Goal: Find specific page/section: Find specific page/section

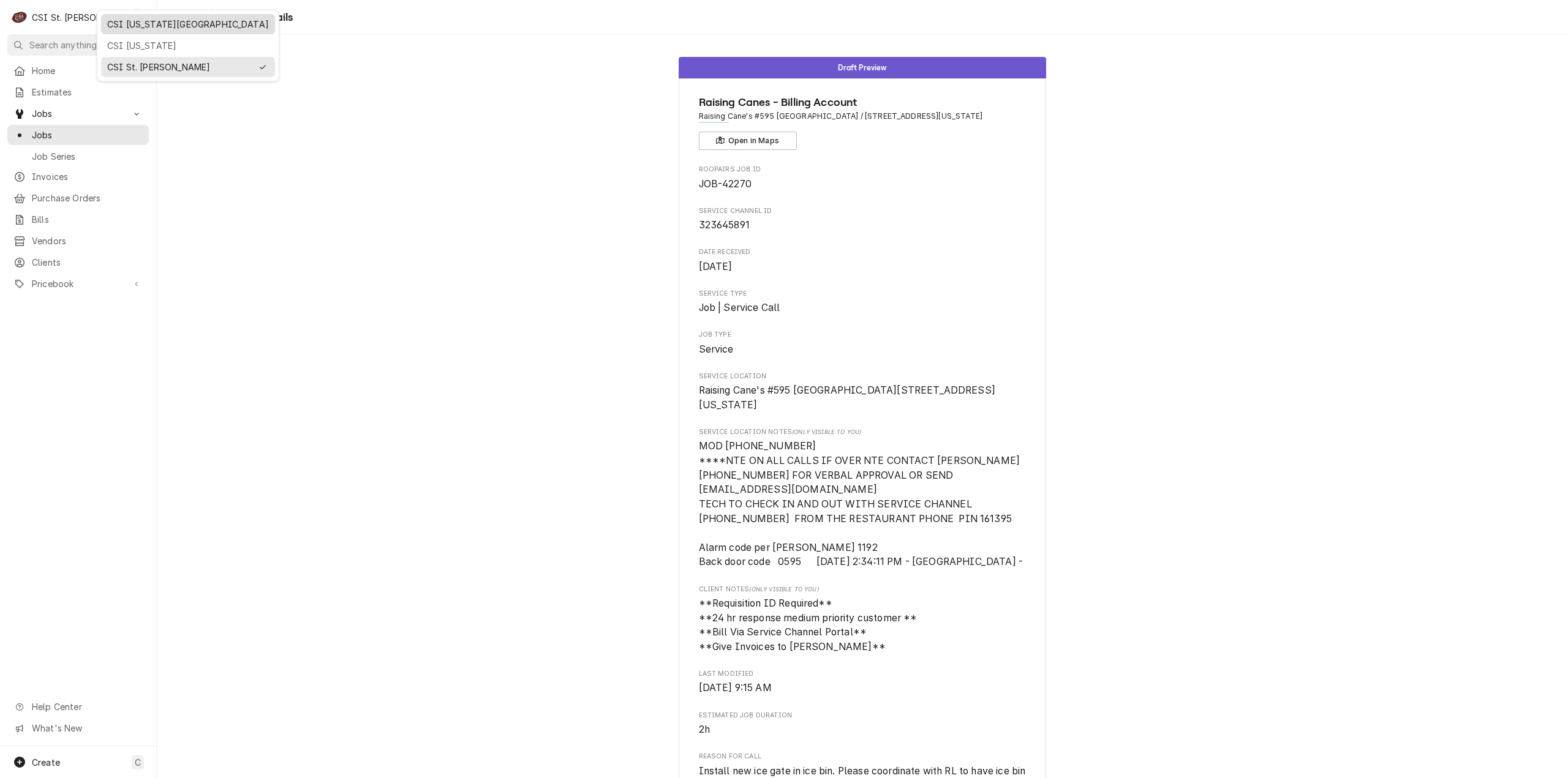
scroll to position [486, 0]
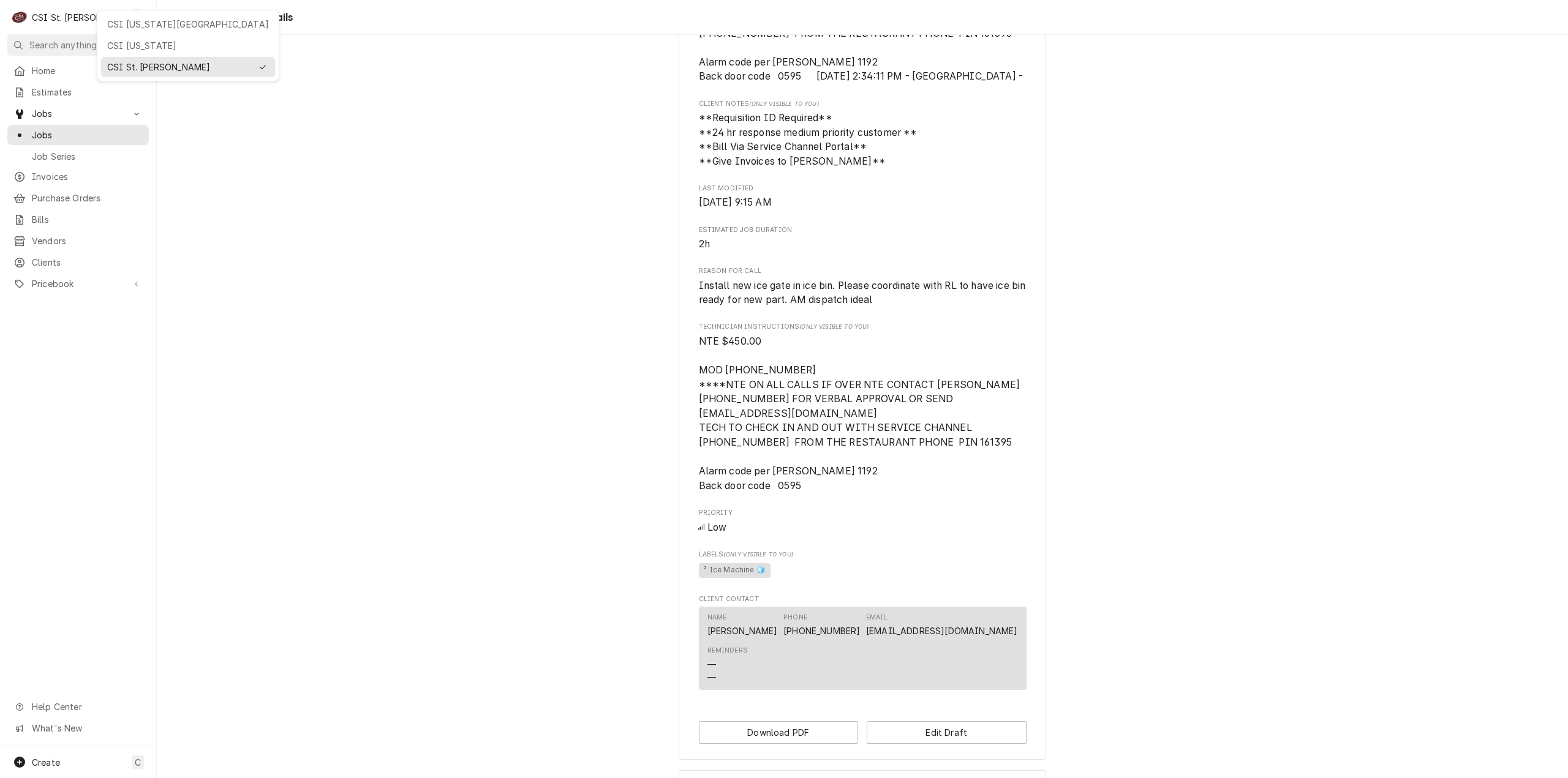
click at [135, 25] on div "CSI [US_STATE][GEOGRAPHIC_DATA]" at bounding box center [188, 24] width 162 height 13
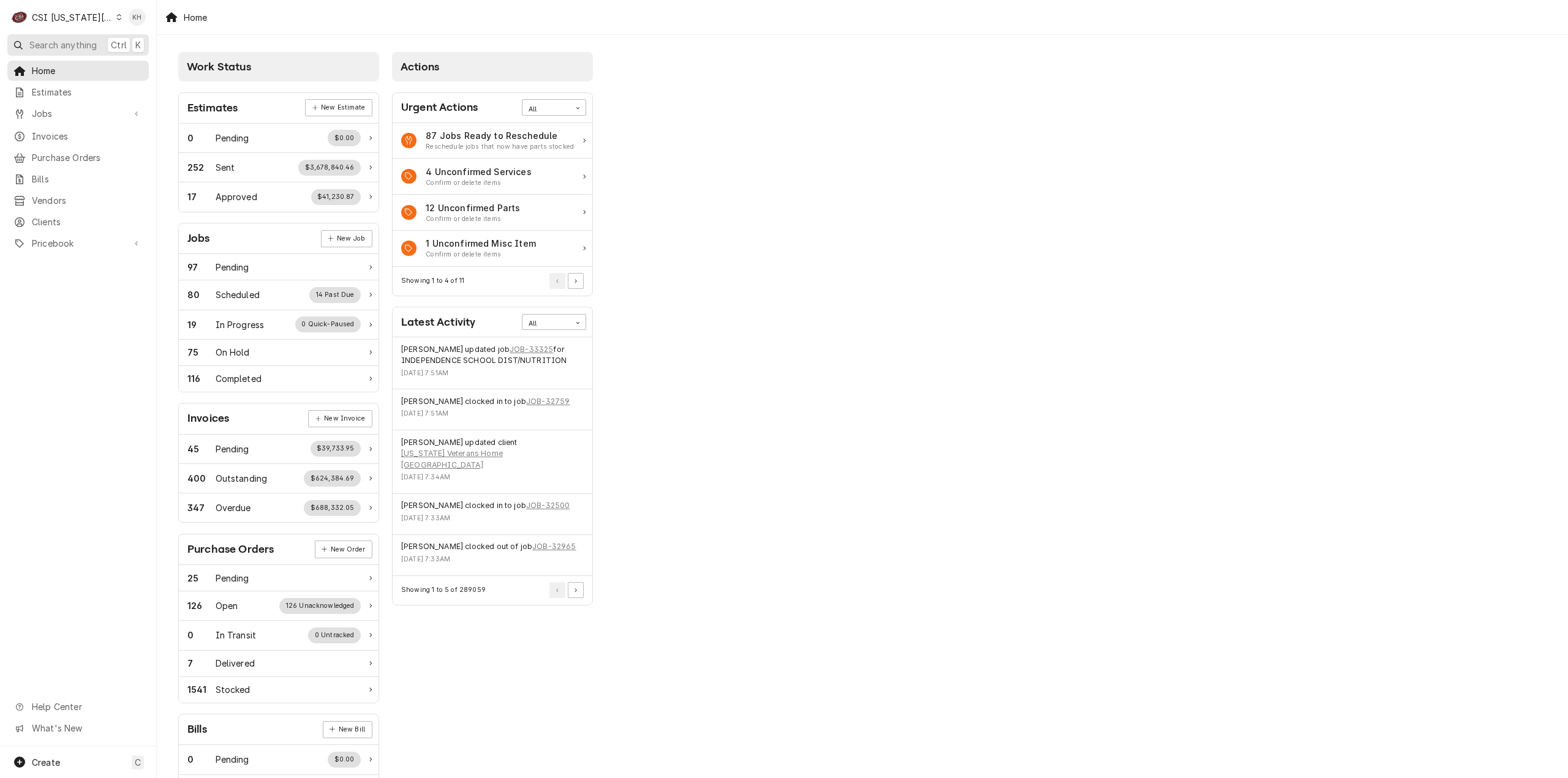
click at [74, 45] on span "Search anything" at bounding box center [64, 45] width 68 height 13
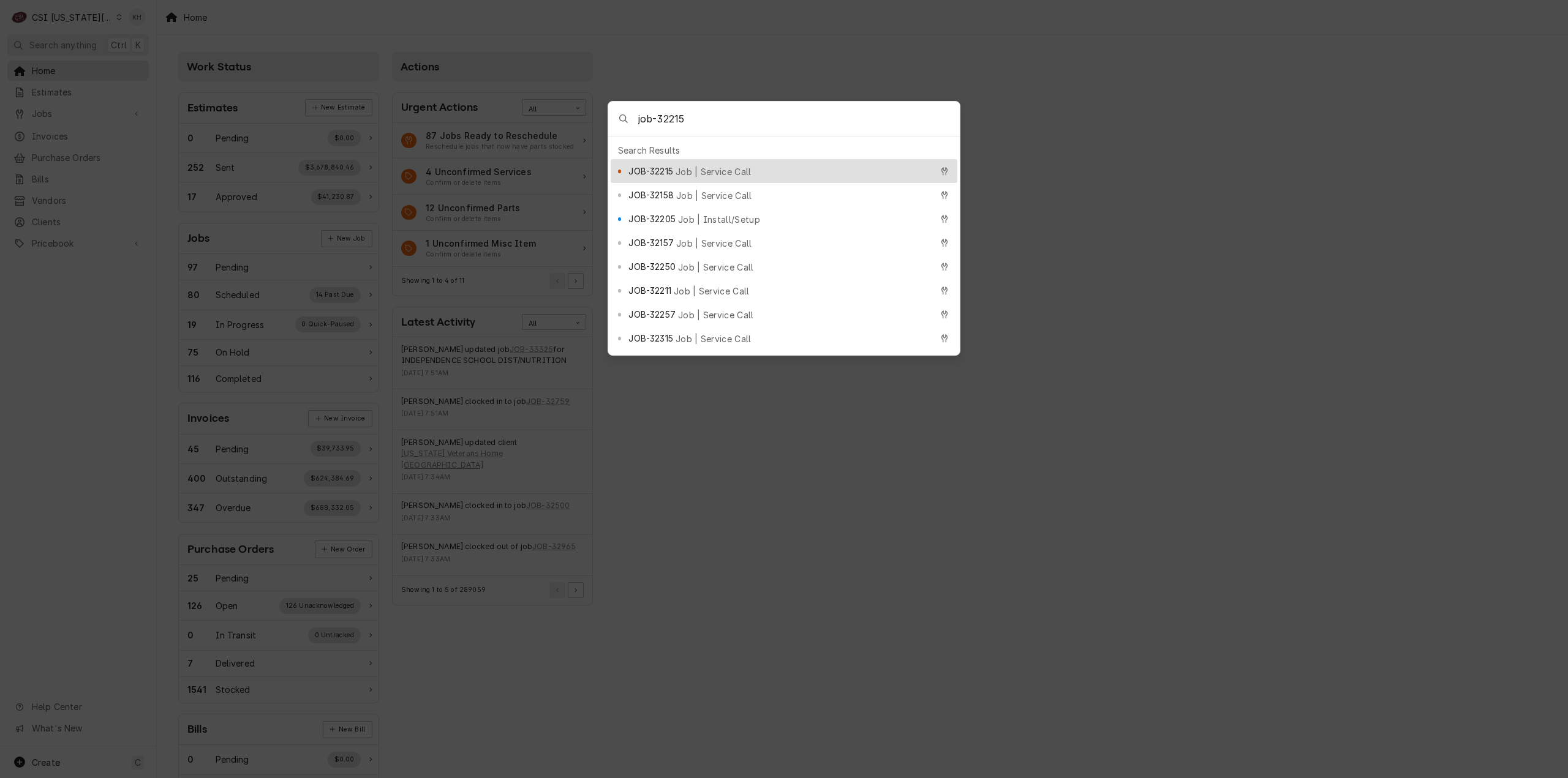
type input "job-32215"
click at [709, 167] on span "Job | Service Call" at bounding box center [714, 172] width 76 height 13
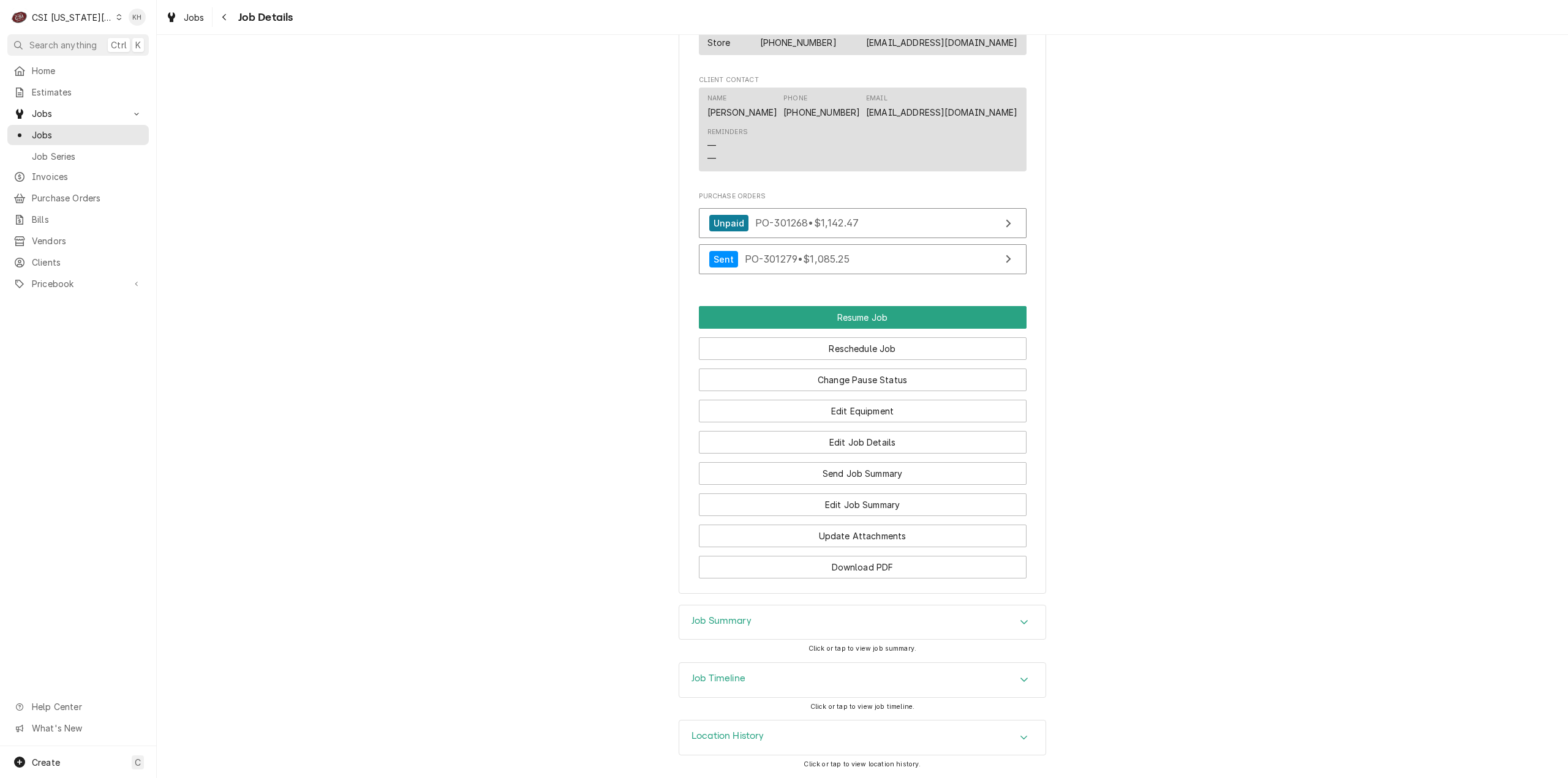
click at [758, 682] on div "Job Timeline" at bounding box center [862, 681] width 366 height 35
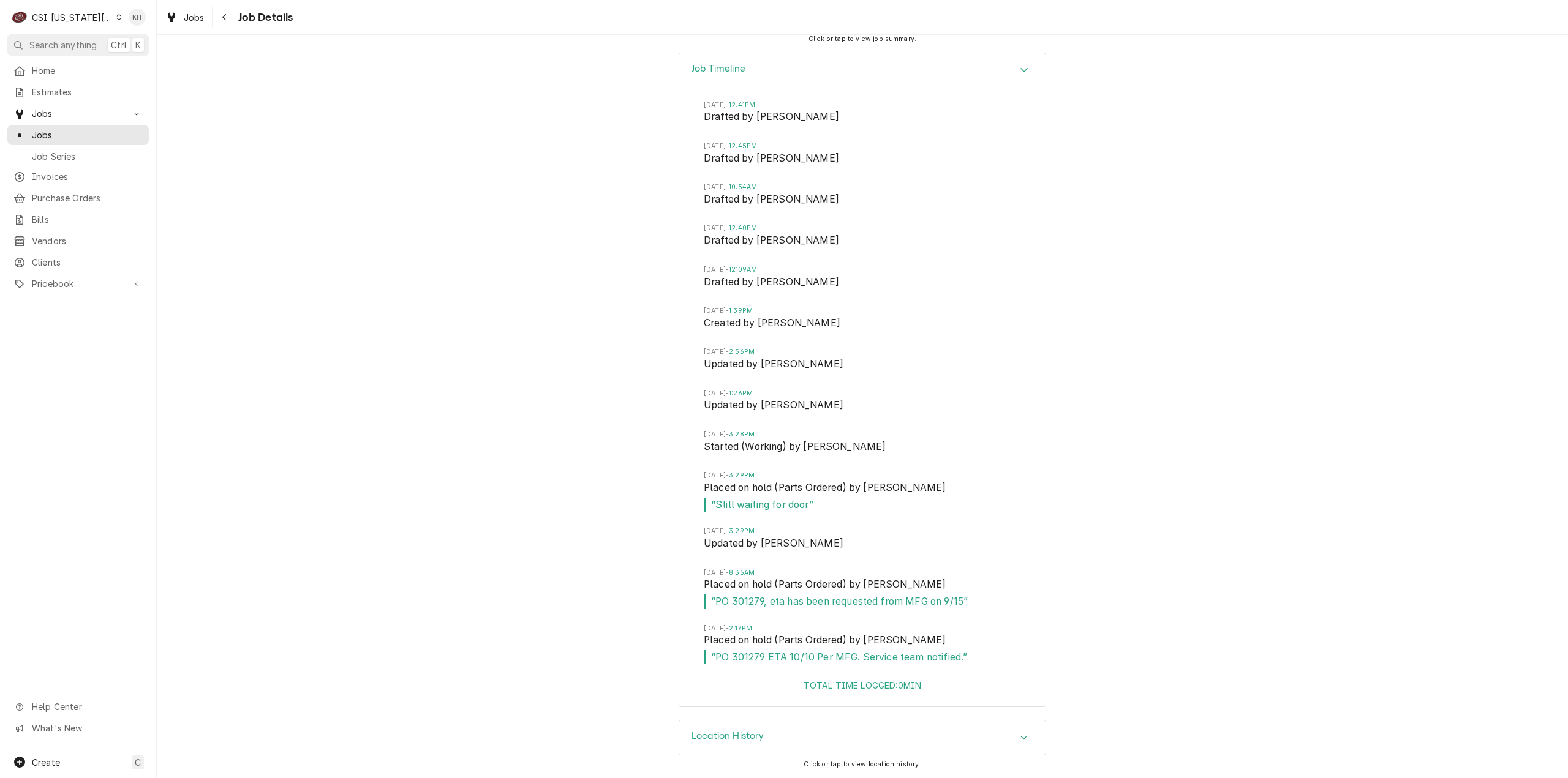
scroll to position [2754, 0]
